Goal: Transaction & Acquisition: Subscribe to service/newsletter

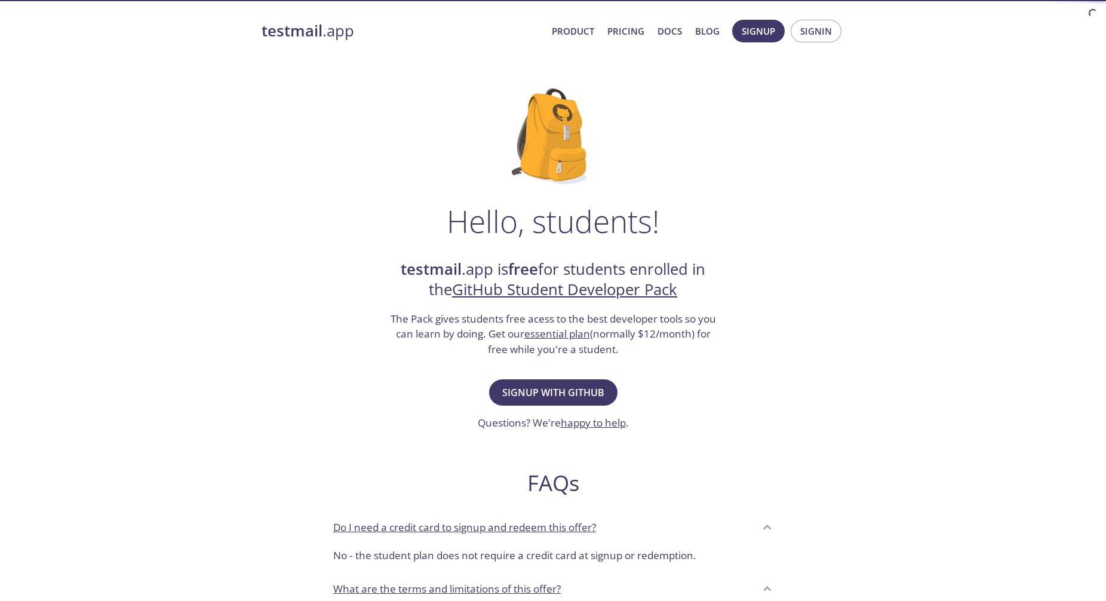
drag, startPoint x: 605, startPoint y: 356, endPoint x: 594, endPoint y: 362, distance: 12.3
click at [601, 358] on div "Hello, students! testmail .app is free for students enrolled in the GitHub Stud…" at bounding box center [553, 433] width 583 height 729
click at [576, 388] on span "Signup with GitHub" at bounding box center [553, 392] width 102 height 17
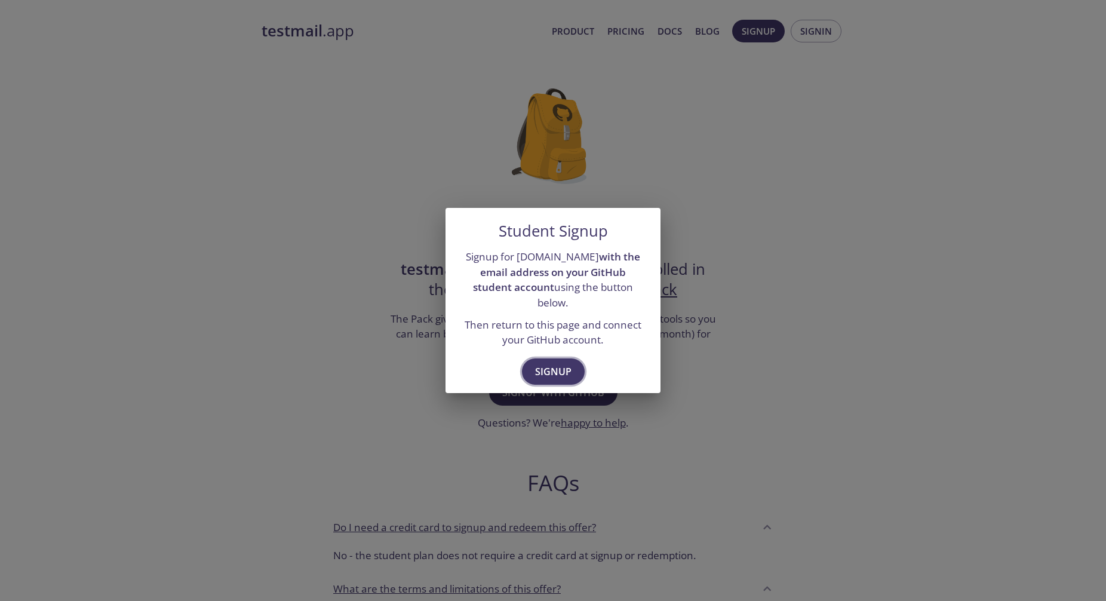
click at [555, 367] on span "Signup" at bounding box center [553, 371] width 36 height 17
click at [557, 365] on span "Signup" at bounding box center [553, 371] width 36 height 17
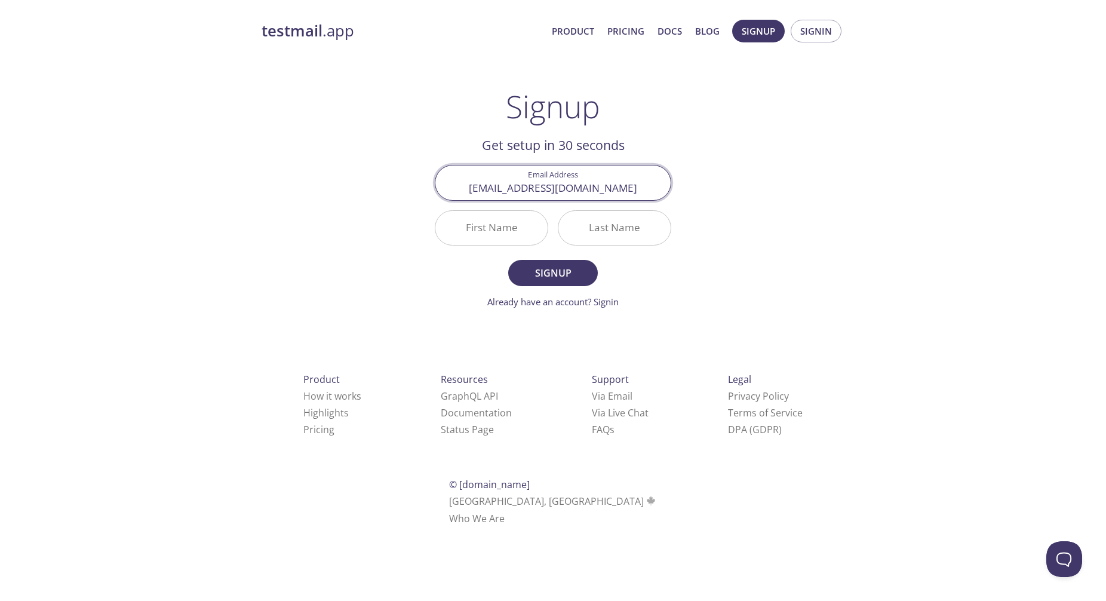
type input "mca25.priyanshkhandal@poddarinstitute.org"
click at [488, 228] on input "Priyasnh" at bounding box center [491, 228] width 112 height 34
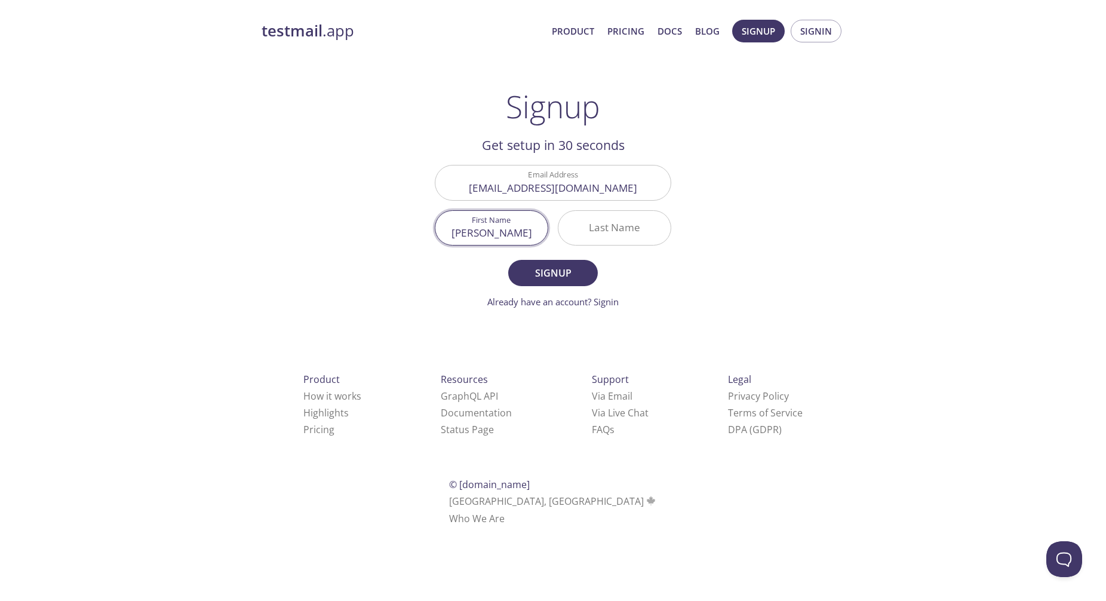
type input "Priyansh"
type input "Khandal"
click at [508, 260] on button "Signup" at bounding box center [553, 273] width 90 height 26
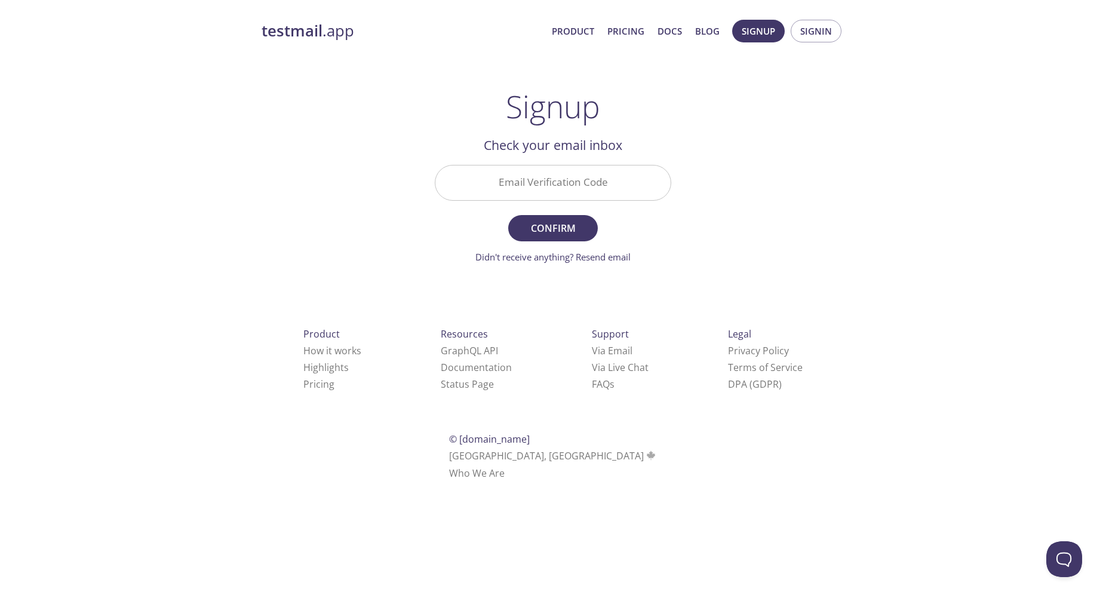
click at [505, 169] on input "Email Verification Code" at bounding box center [552, 182] width 235 height 34
paste input "KEGDWRM"
type input "KEGDWRM"
click at [562, 227] on span "Confirm" at bounding box center [553, 228] width 63 height 17
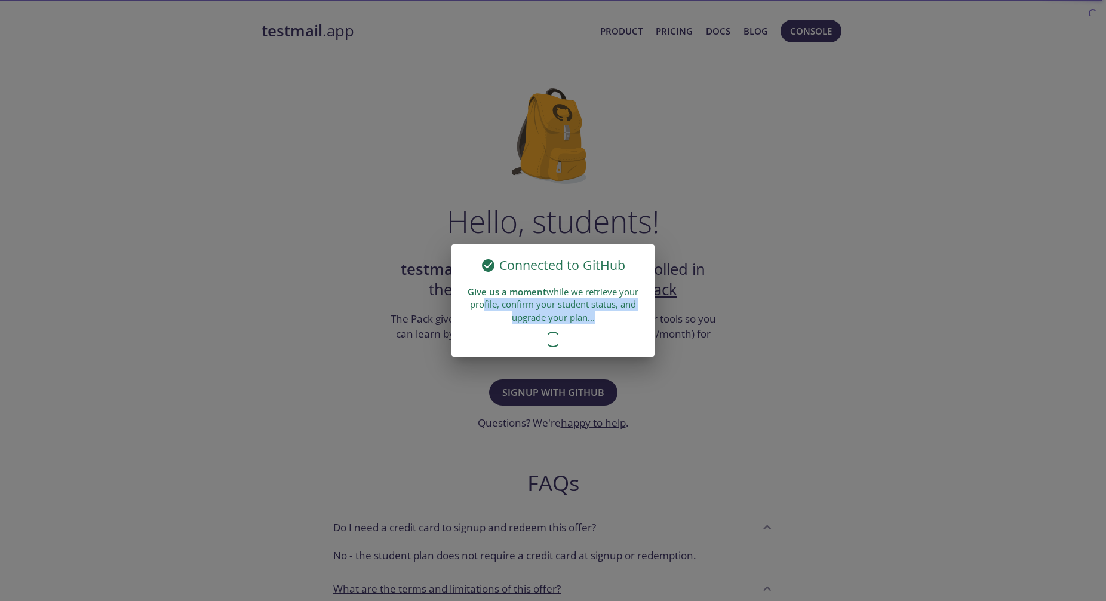
drag, startPoint x: 477, startPoint y: 300, endPoint x: 533, endPoint y: 329, distance: 63.0
click at [533, 329] on div "Give us a moment while we retrieve your profile, confirm your student status, a…" at bounding box center [553, 305] width 203 height 48
click at [533, 329] on div at bounding box center [553, 343] width 203 height 28
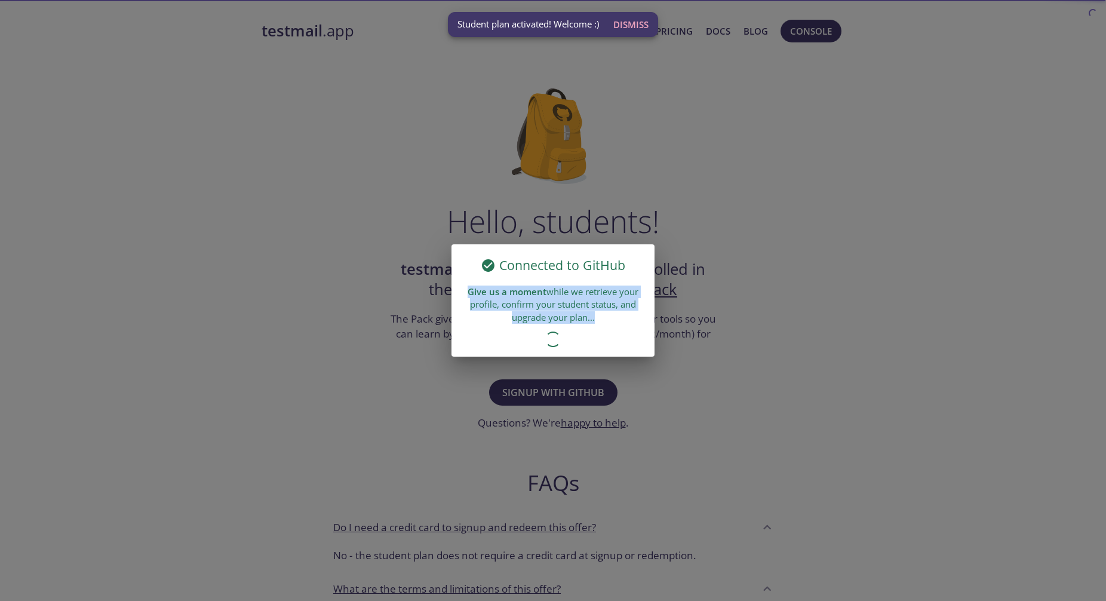
drag, startPoint x: 533, startPoint y: 329, endPoint x: 475, endPoint y: 286, distance: 72.6
click at [475, 286] on div "Connected to GitHub Give us a moment while we retrieve your profile, confirm yo…" at bounding box center [553, 300] width 203 height 112
click at [475, 286] on strong "Give us a moment" at bounding box center [507, 292] width 79 height 12
click at [648, 24] on span "Dismiss" at bounding box center [630, 25] width 35 height 16
